Goal: Obtain resource: Obtain resource

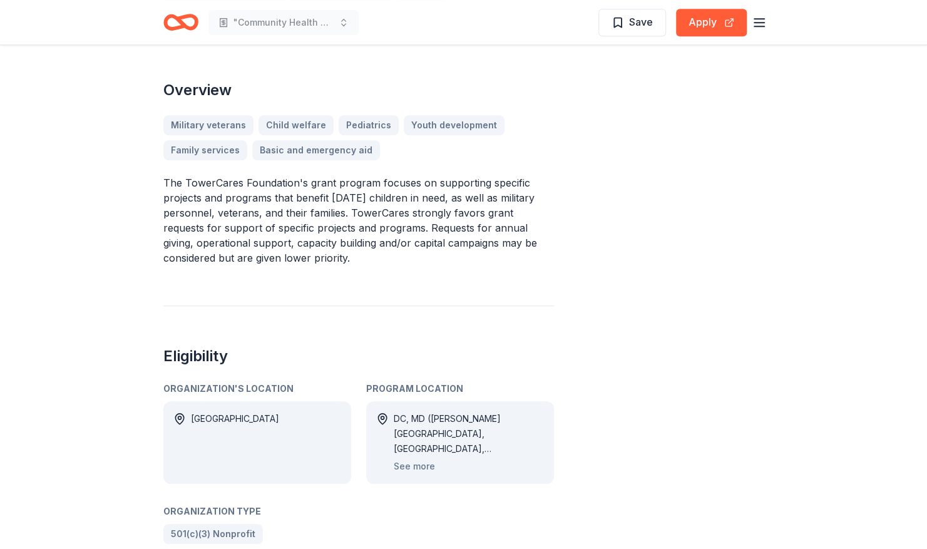
scroll to position [351, 0]
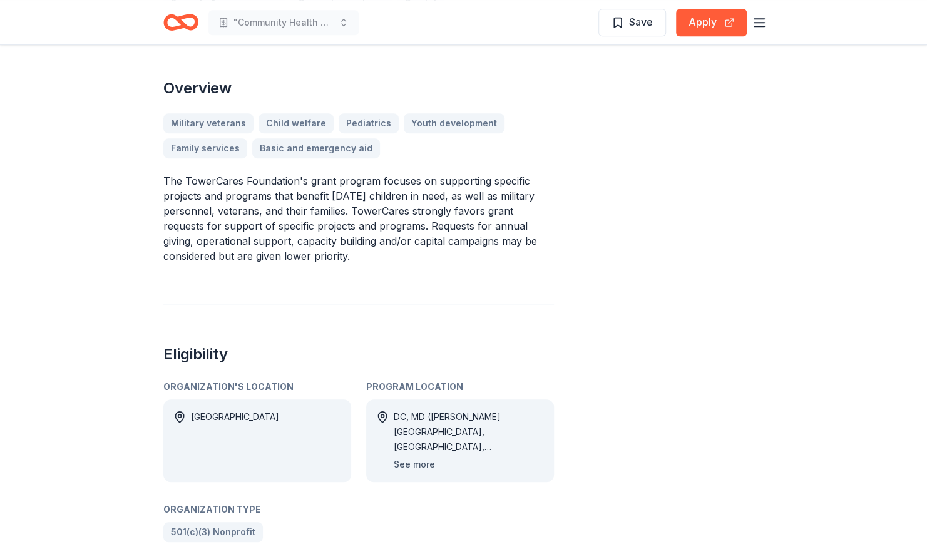
click at [412, 463] on button "See more" at bounding box center [414, 464] width 41 height 15
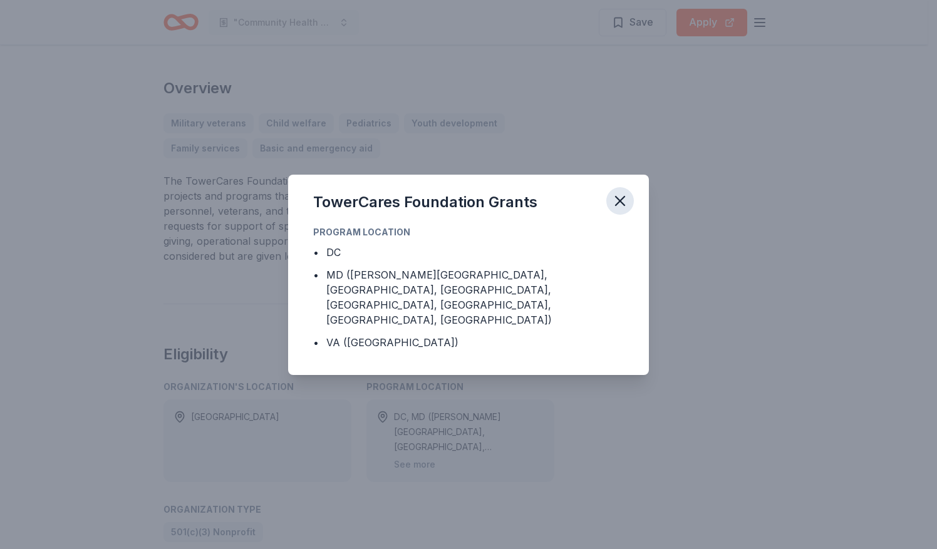
click at [626, 208] on icon "button" at bounding box center [620, 201] width 18 height 18
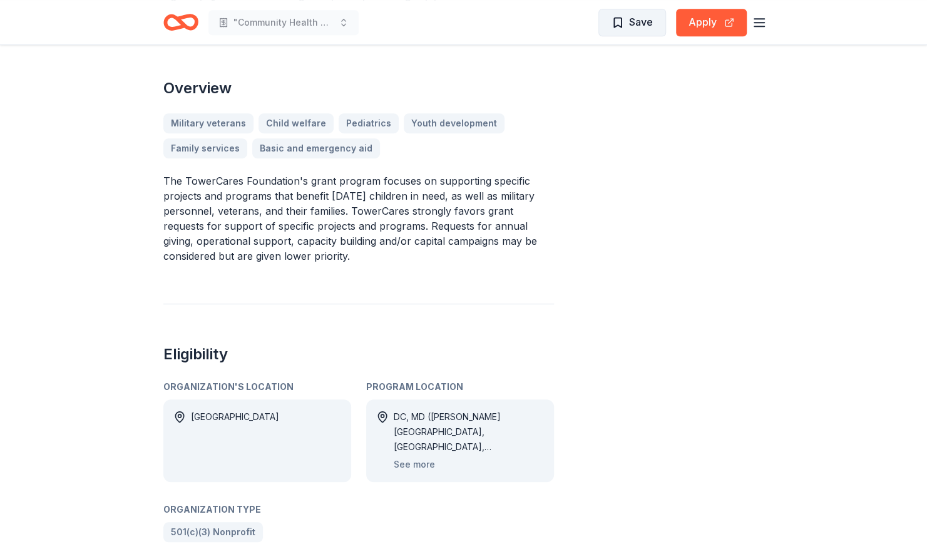
click at [640, 23] on span "Save" at bounding box center [641, 22] width 24 height 16
click at [757, 14] on div "Saved Apply" at bounding box center [671, 22] width 191 height 29
click at [758, 21] on icon "button" at bounding box center [759, 22] width 15 height 15
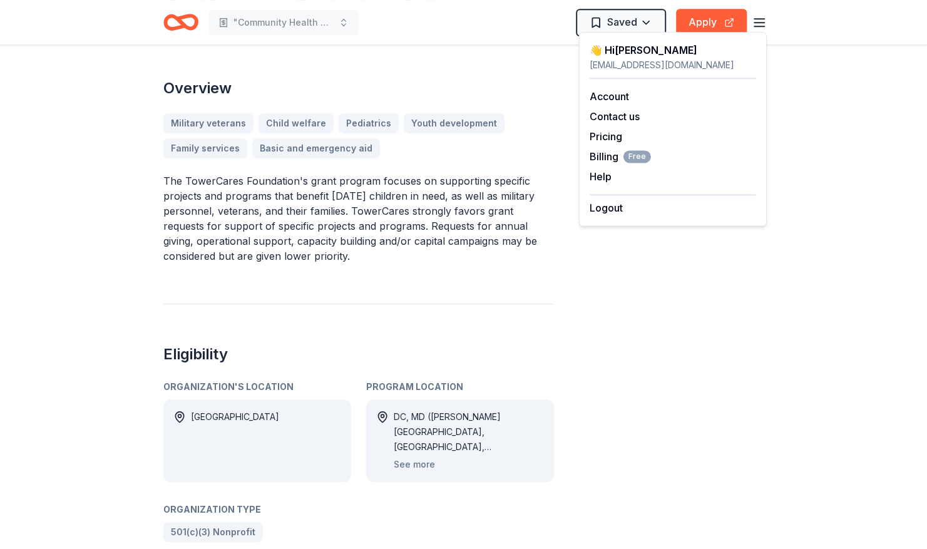
click at [744, 217] on div "👋 Hi Mary lovinghandstouch@gmail.com Account Contact us Pricing Billing Free He…" at bounding box center [673, 129] width 188 height 194
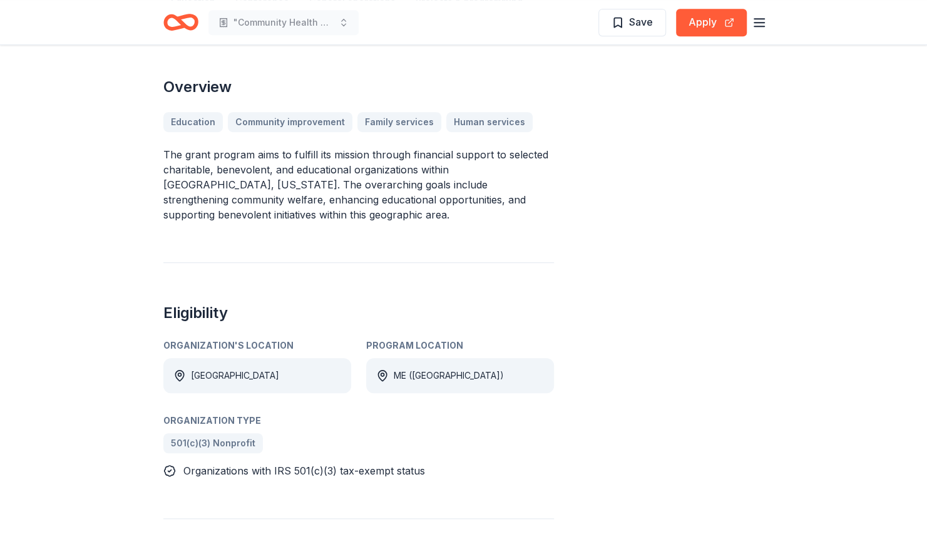
scroll to position [351, 0]
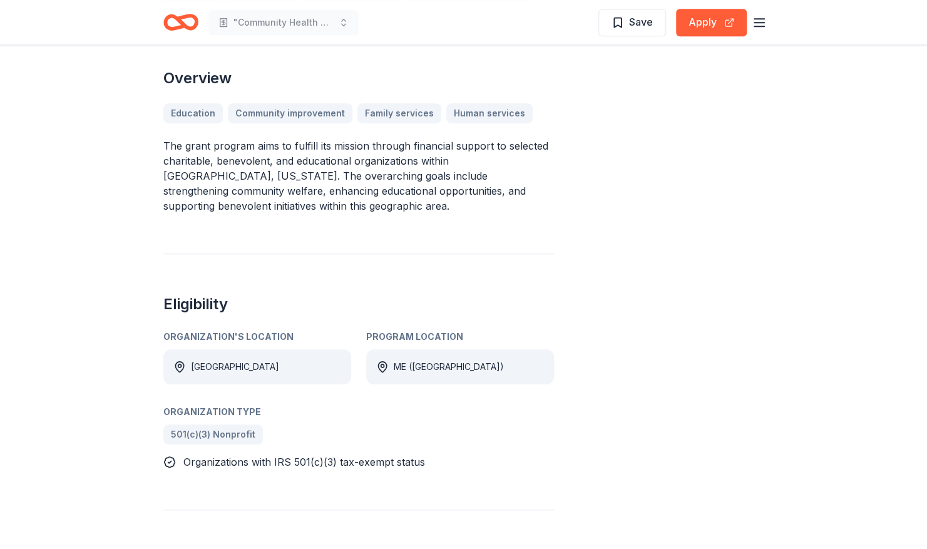
click at [409, 367] on div "ME (Lincoln County)" at bounding box center [449, 366] width 110 height 15
